Goal: Obtain resource: Download file/media

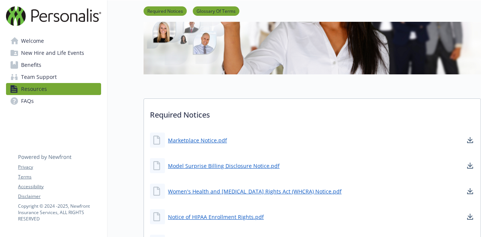
scroll to position [75, 0]
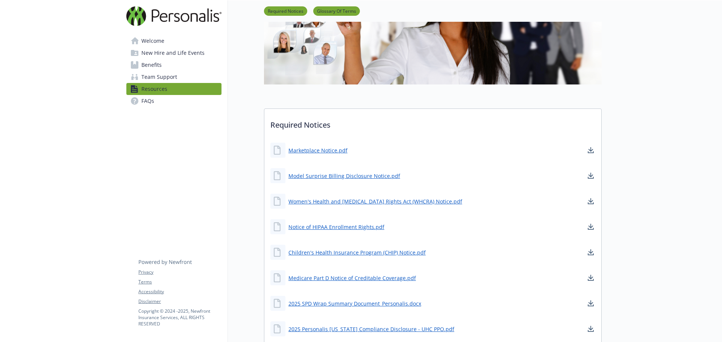
scroll to position [150, 0]
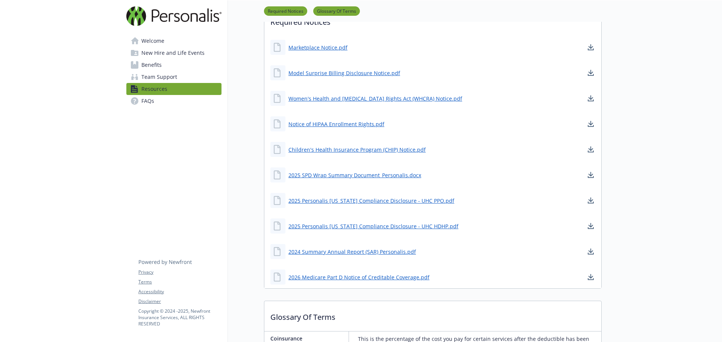
scroll to position [226, 0]
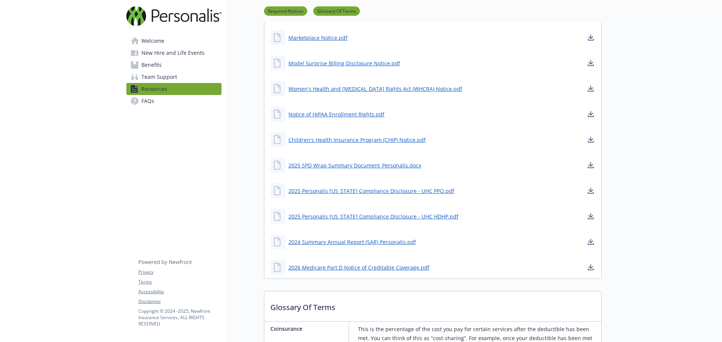
click at [371, 263] on div "2026 Medicare Part D Notice of Creditable Coverage.pdf" at bounding box center [349, 267] width 159 height 15
click at [372, 265] on link "2026 Medicare Part D Notice of Creditable Coverage.pdf" at bounding box center [359, 267] width 142 height 9
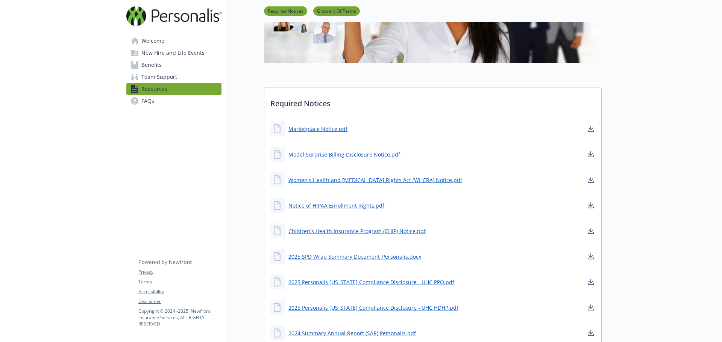
scroll to position [150, 0]
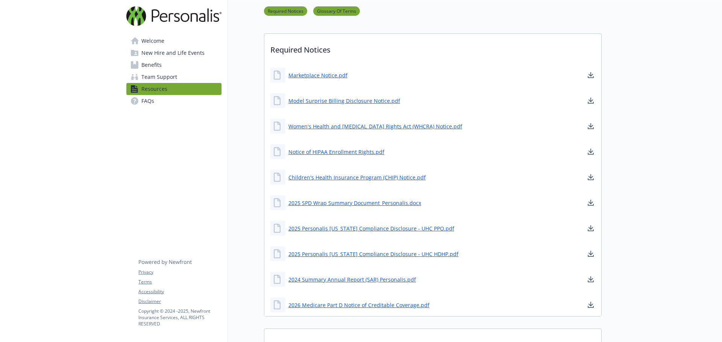
scroll to position [301, 0]
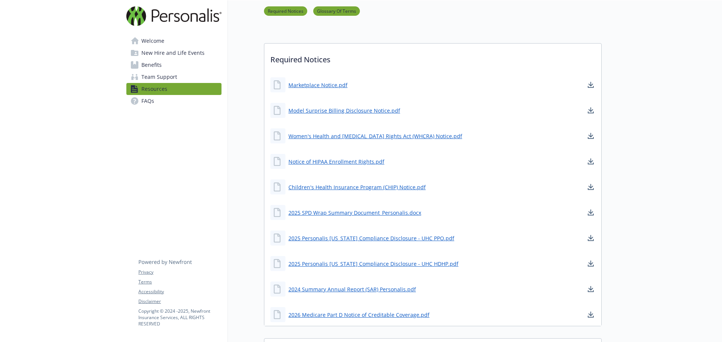
scroll to position [188, 0]
